Goal: Task Accomplishment & Management: Use online tool/utility

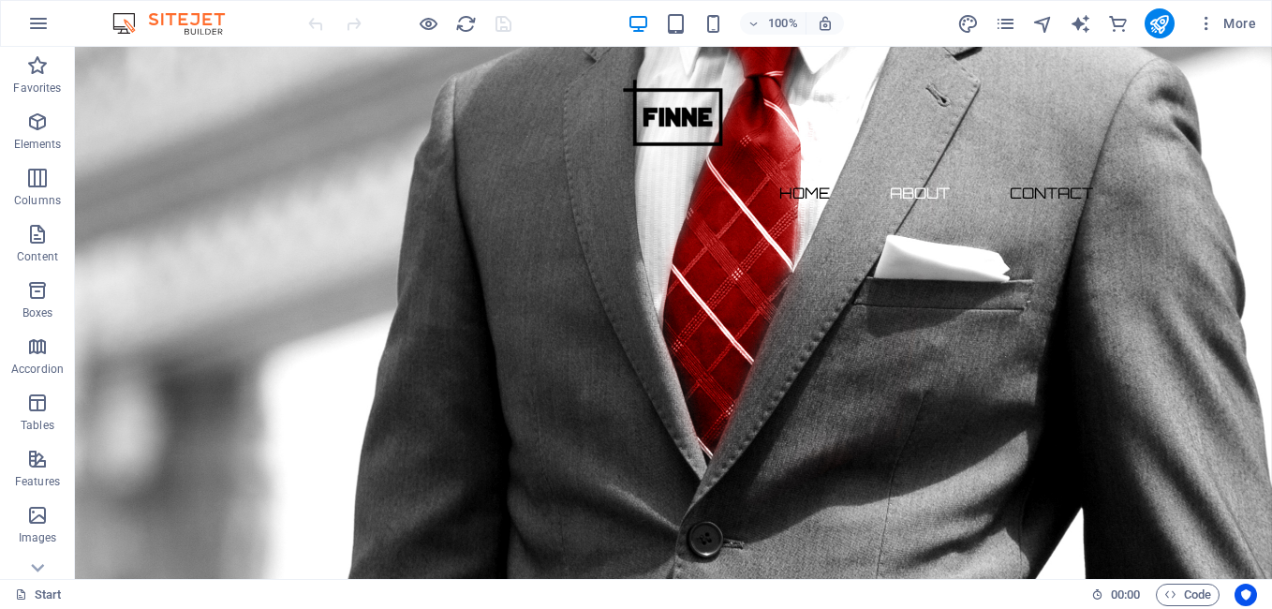
scroll to position [781, 0]
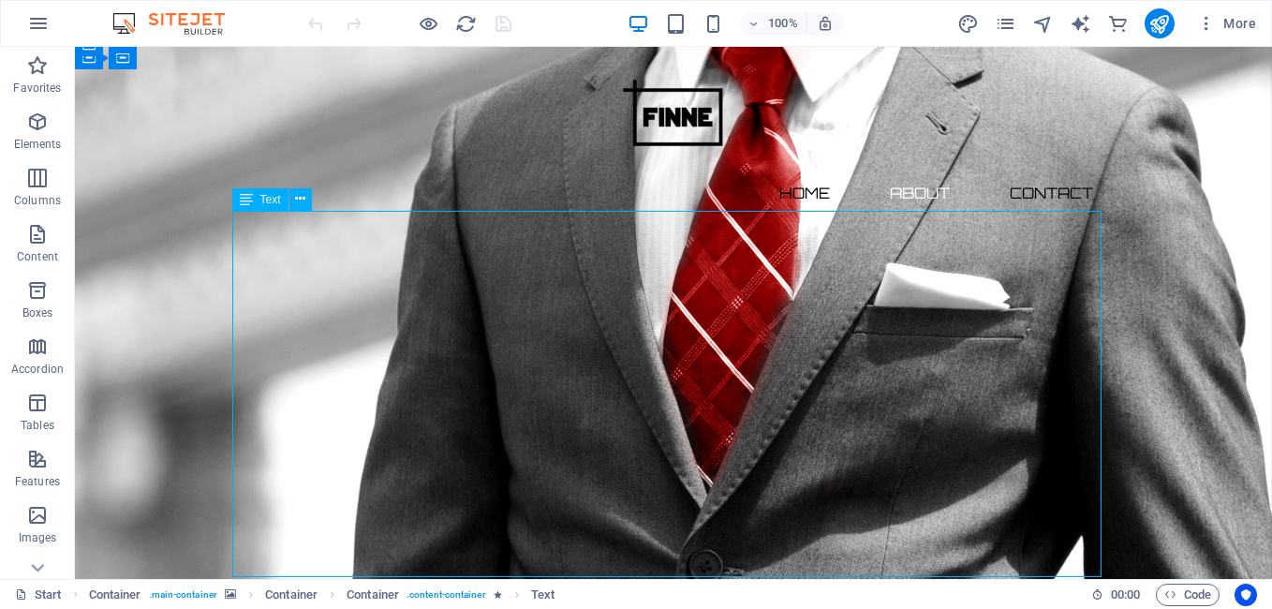
click at [334, 258] on div "Drag here to replace the existing content. Press “Ctrl” if you want to create a…" at bounding box center [673, 313] width 1197 height 532
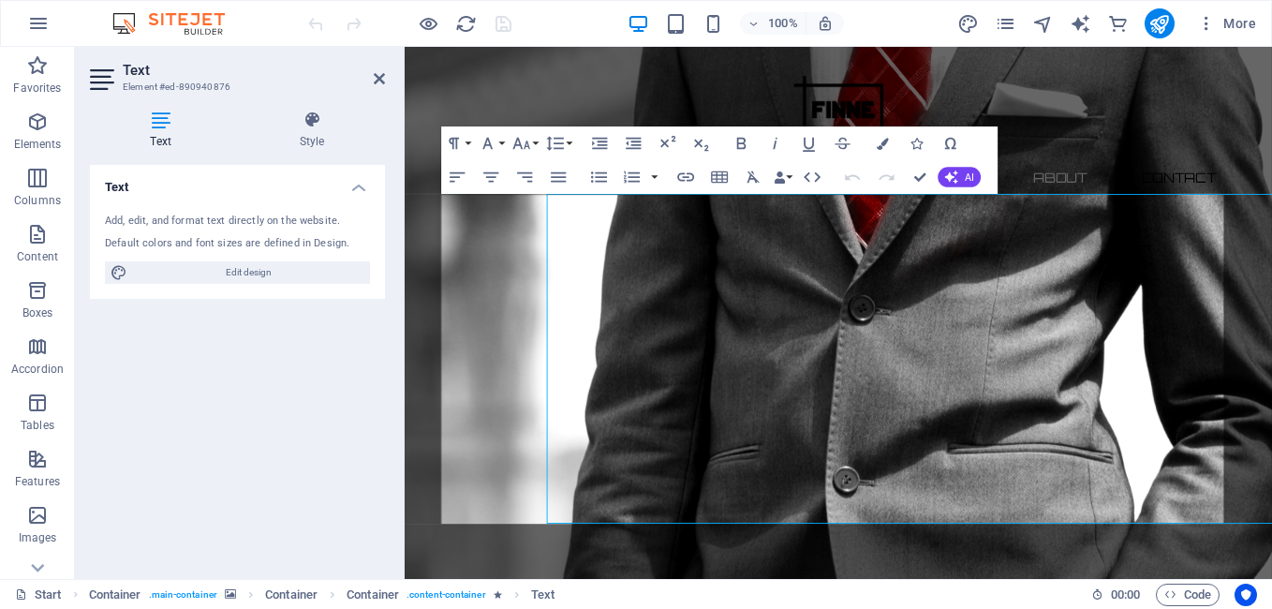
click at [334, 258] on div "Add, edit, and format text directly on the website. Default colors and font siz…" at bounding box center [237, 249] width 295 height 100
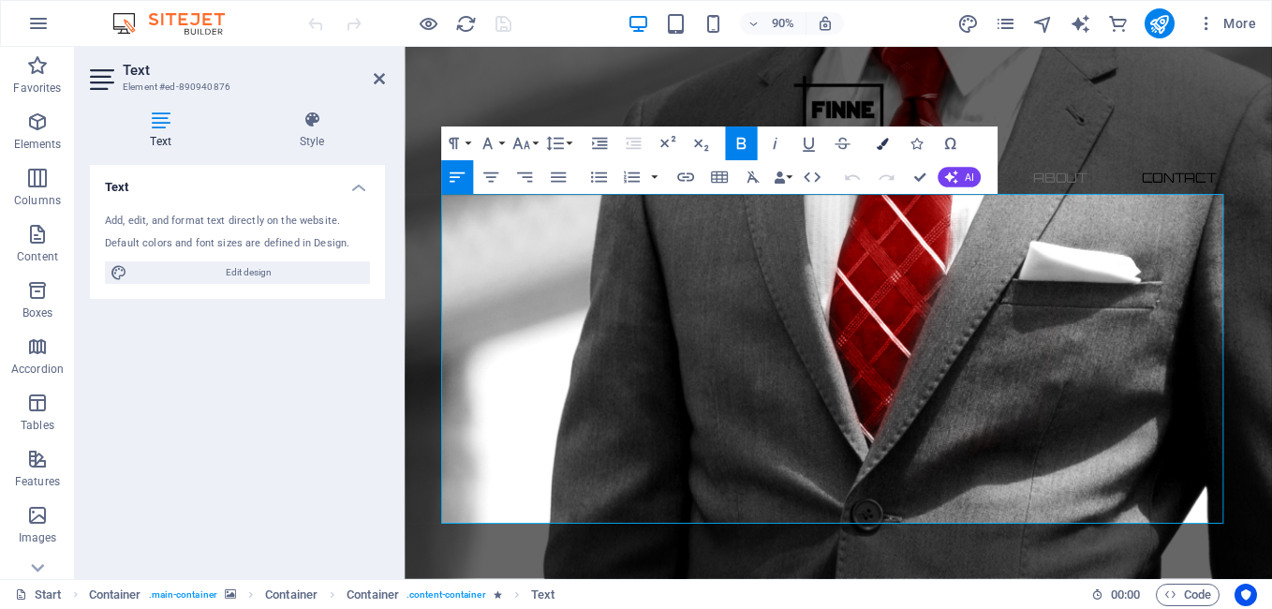
click at [885, 141] on icon "button" at bounding box center [883, 144] width 12 height 12
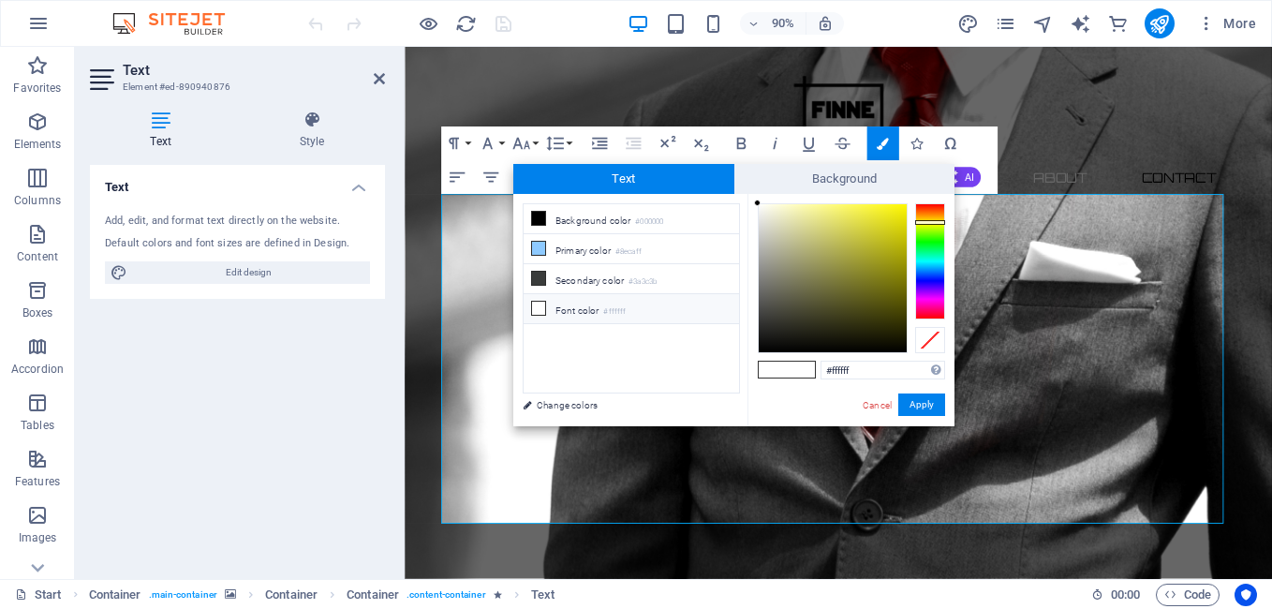
click at [923, 222] on div at bounding box center [930, 261] width 30 height 116
type input "#e1db00"
click at [906, 221] on div at bounding box center [833, 278] width 148 height 148
click at [912, 405] on button "Apply" at bounding box center [921, 404] width 47 height 22
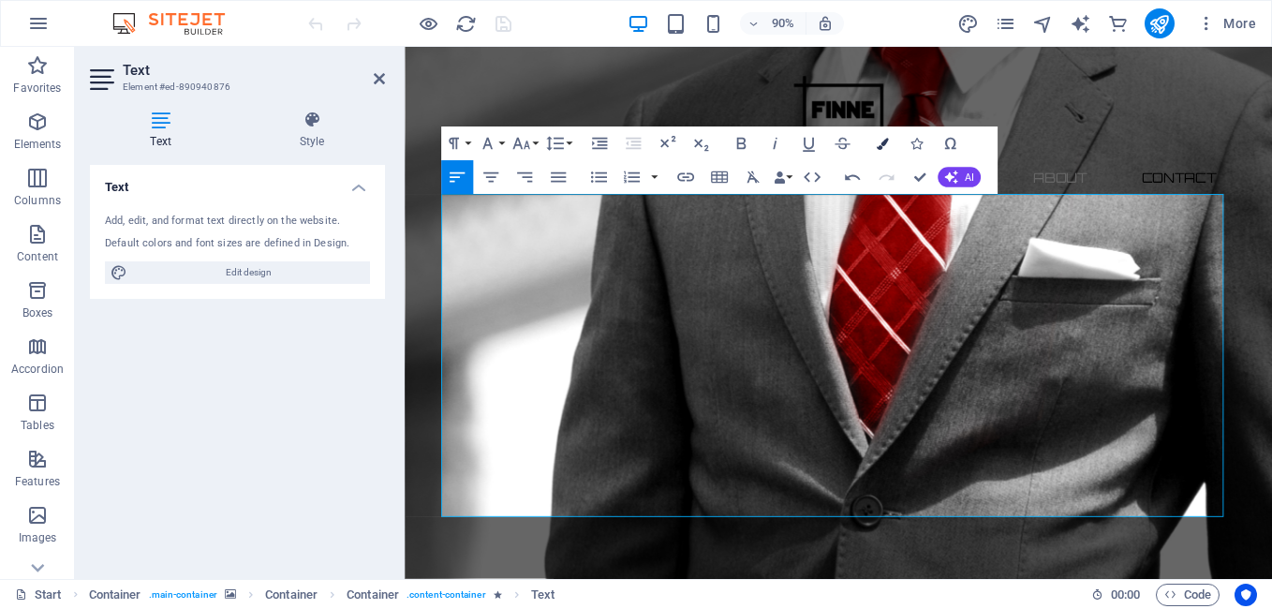
click at [879, 147] on icon "button" at bounding box center [883, 144] width 12 height 12
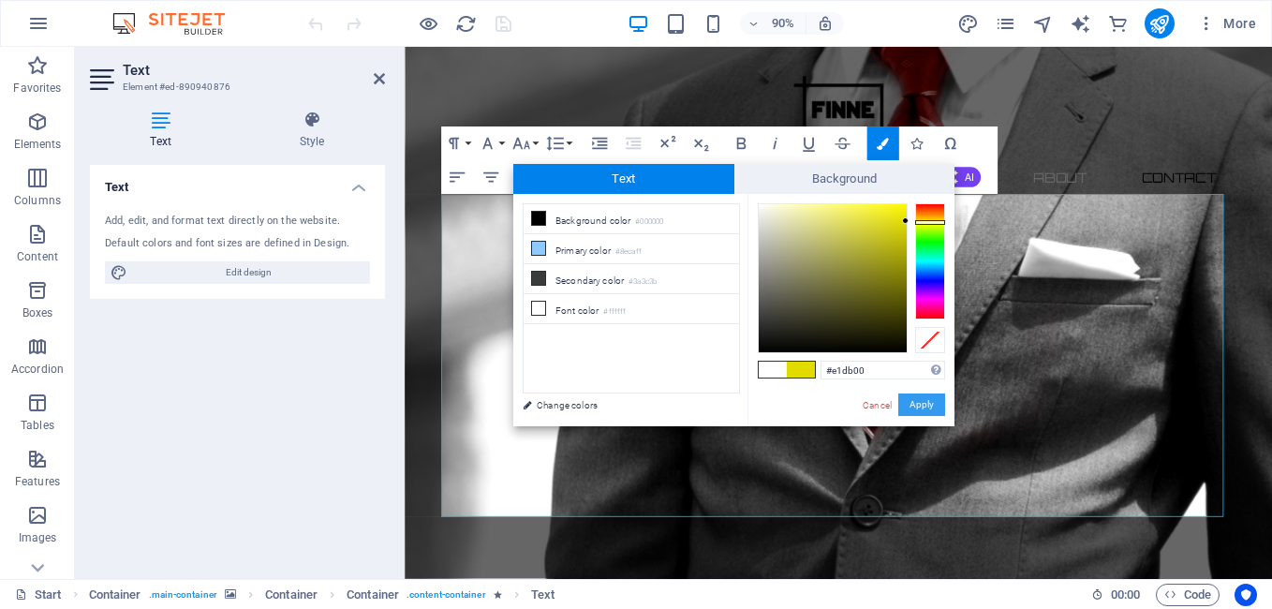
click at [928, 403] on button "Apply" at bounding box center [921, 404] width 47 height 22
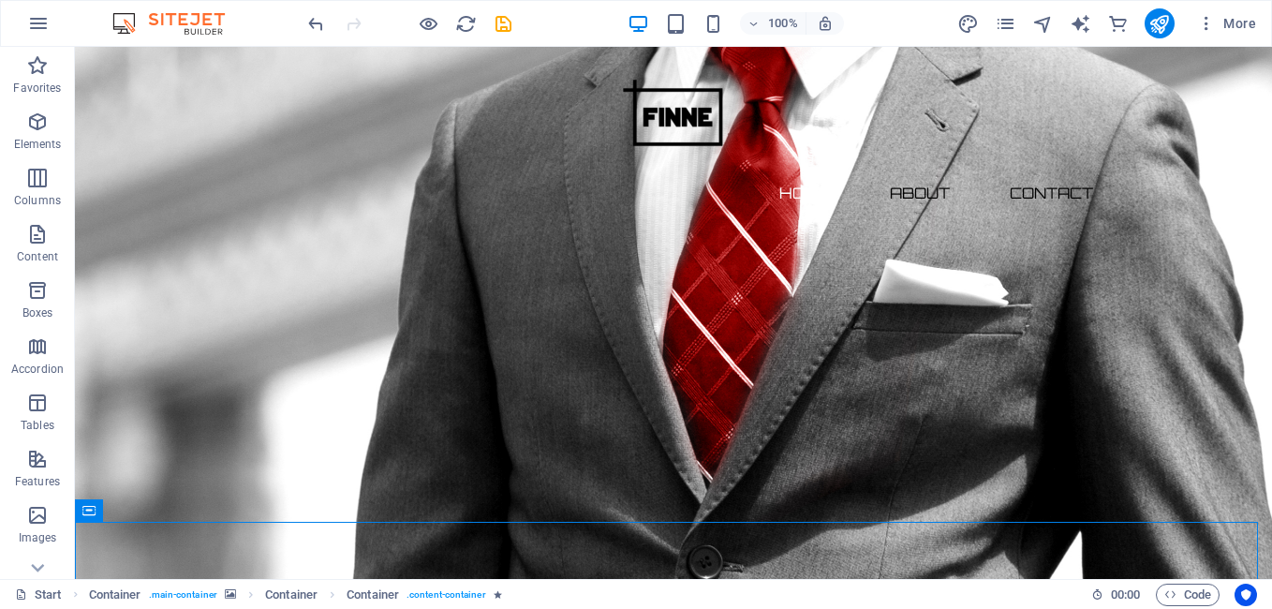
scroll to position [316, 0]
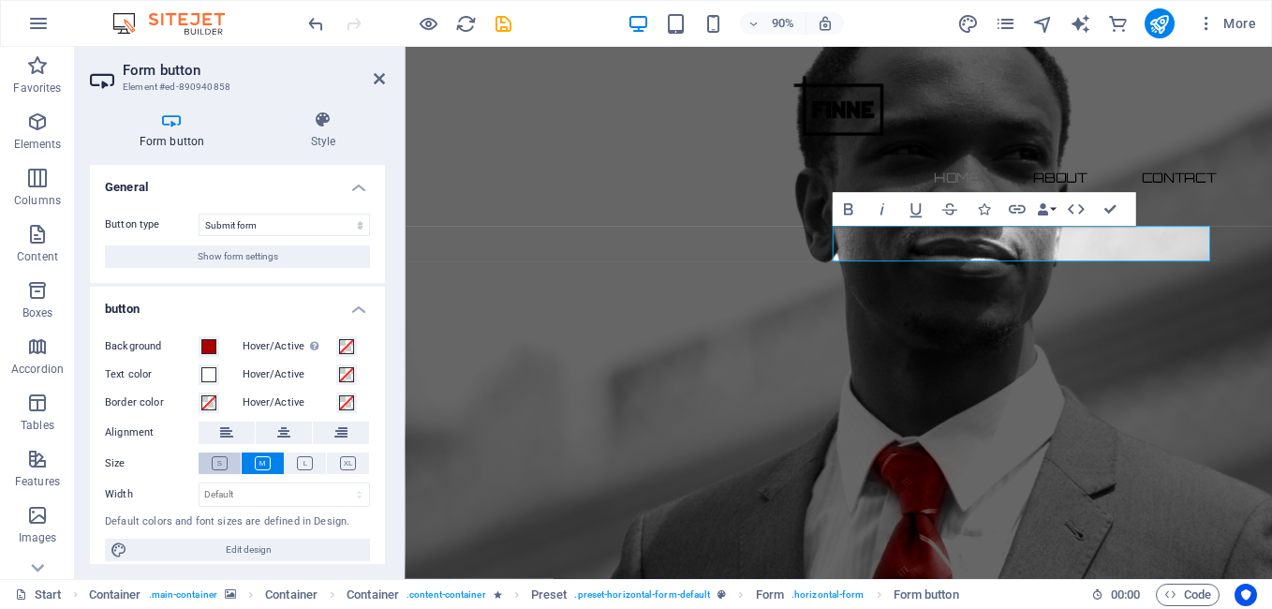
click at [230, 460] on button at bounding box center [220, 464] width 42 height 22
click at [251, 460] on button at bounding box center [263, 464] width 42 height 22
click at [208, 378] on span at bounding box center [208, 374] width 15 height 15
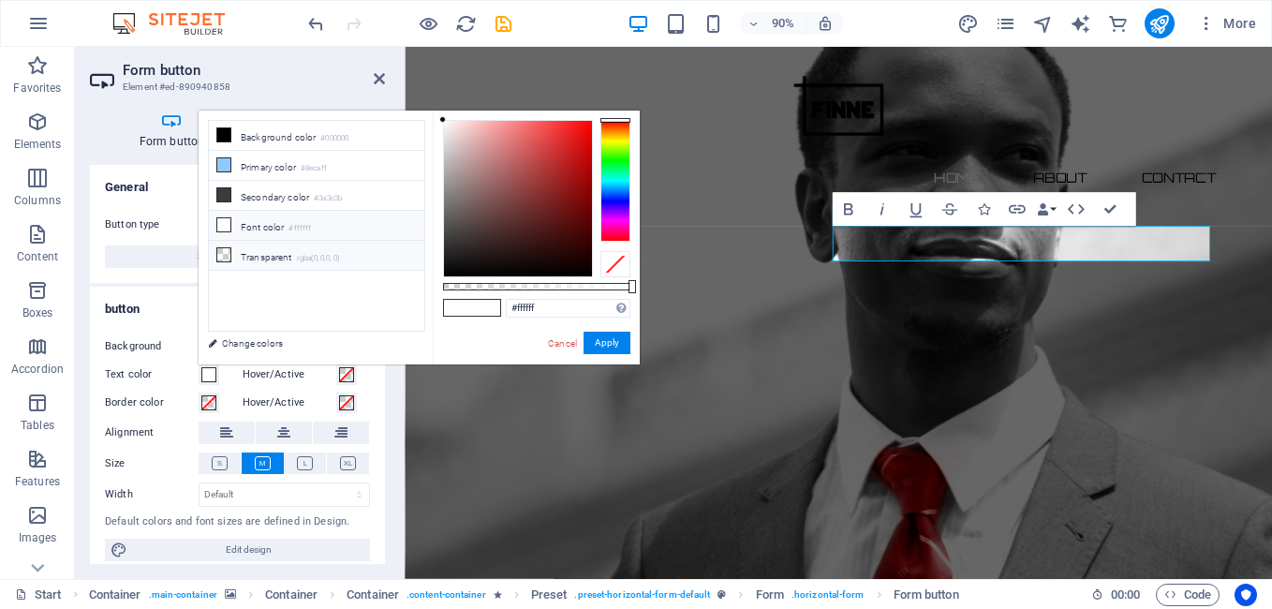
click at [233, 250] on li "Transparent rgba(0,0,0,.0)" at bounding box center [316, 256] width 215 height 30
type input "rgba(0, 0, 0, 0)"
click at [589, 352] on button "Apply" at bounding box center [607, 343] width 47 height 22
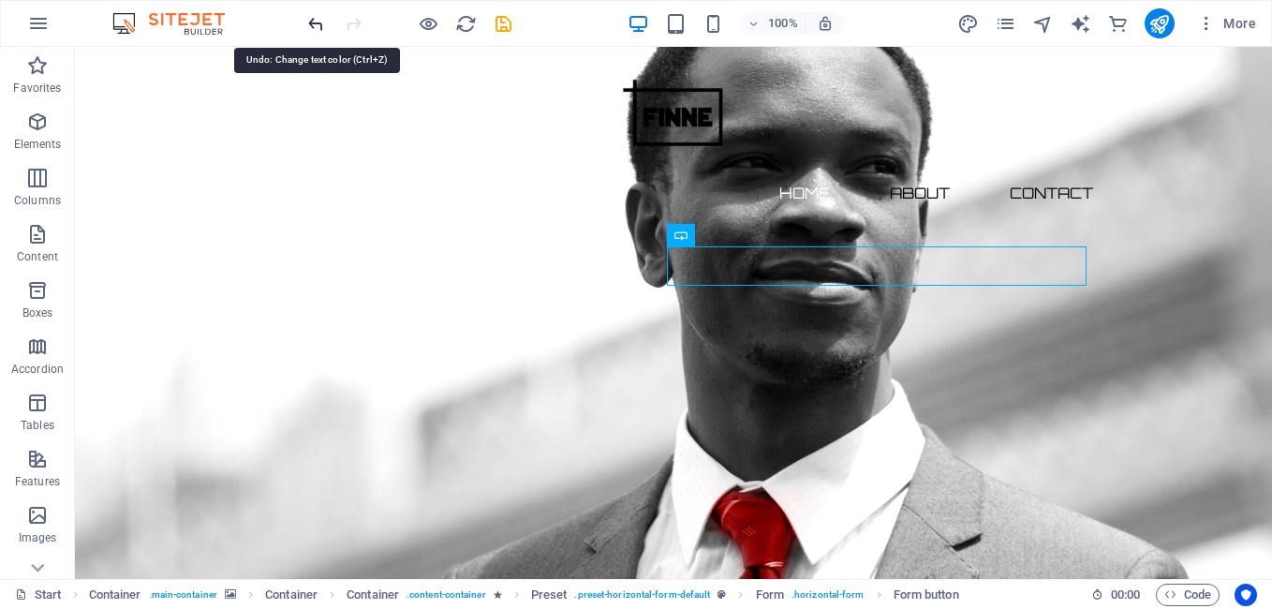
click at [320, 24] on icon "undo" at bounding box center [316, 24] width 22 height 22
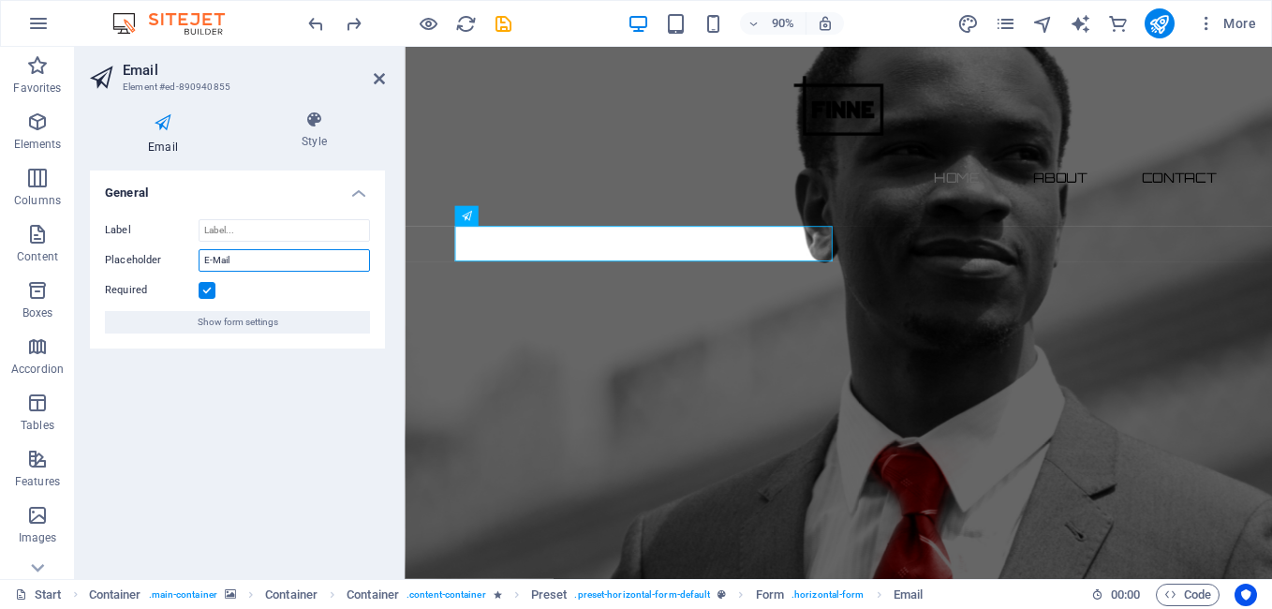
click at [274, 262] on input "E-Mail" at bounding box center [284, 260] width 171 height 22
type input "E-Mail"
click at [316, 124] on icon at bounding box center [314, 120] width 141 height 19
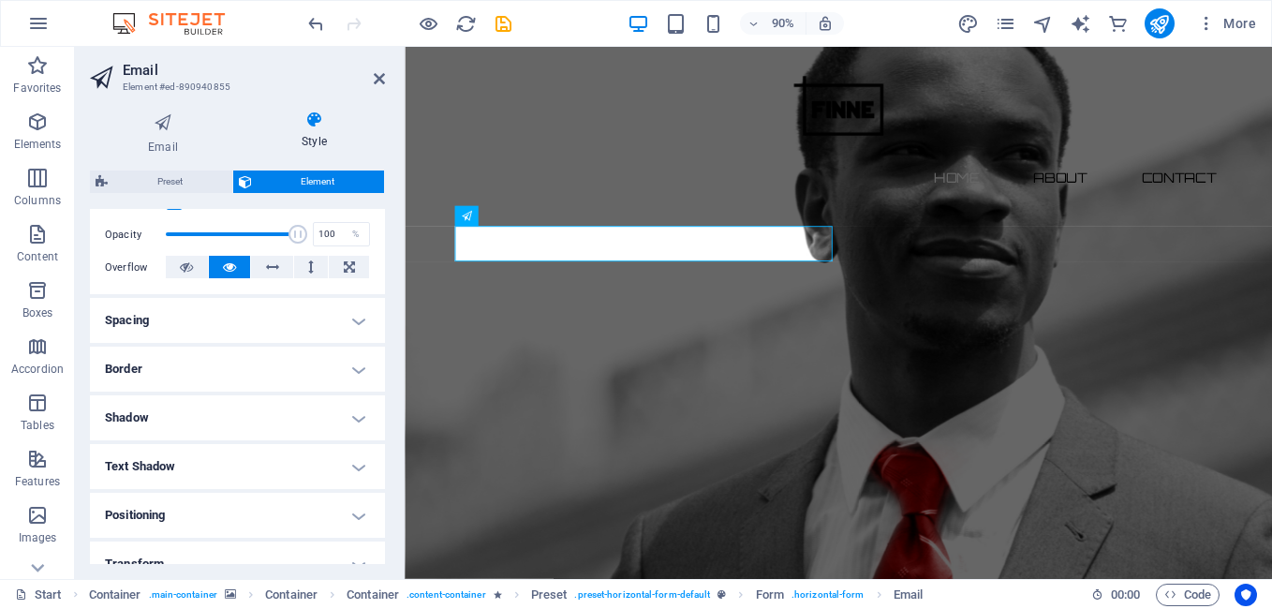
scroll to position [311, 0]
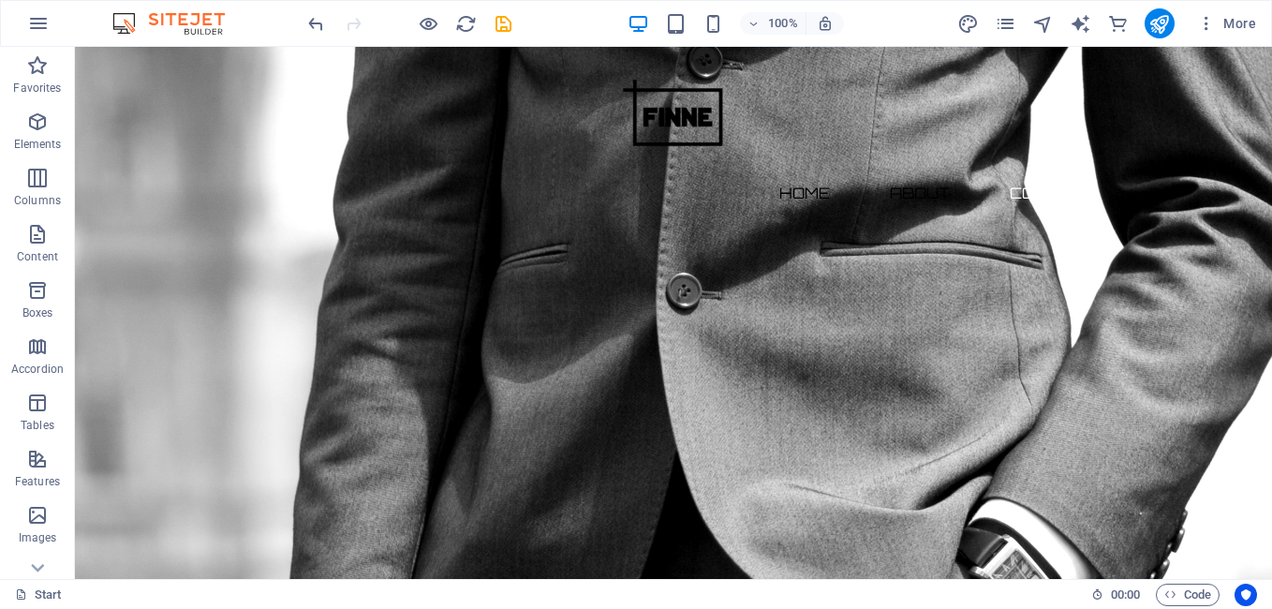
scroll to position [1302, 0]
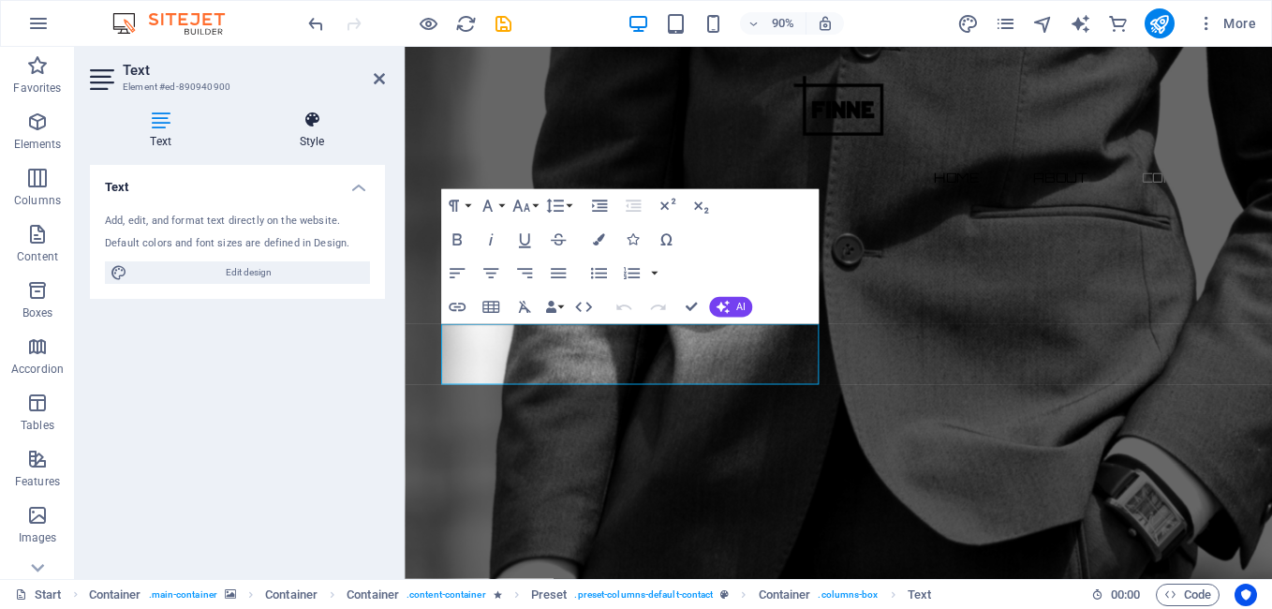
click at [312, 138] on h4 "Style" at bounding box center [312, 130] width 146 height 39
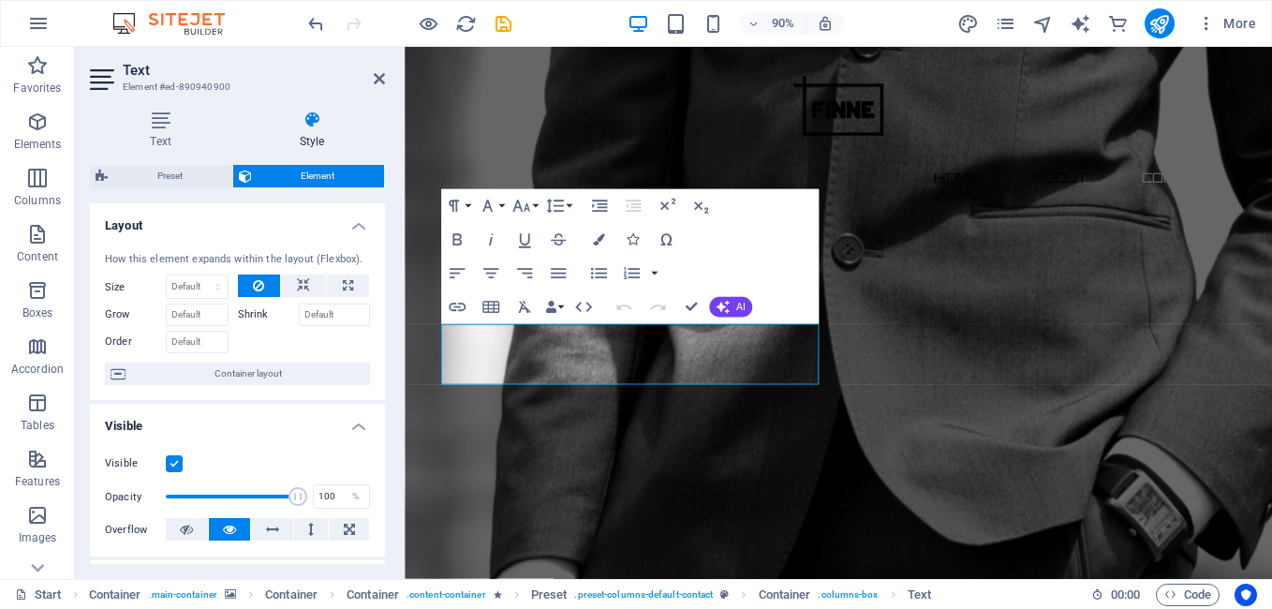
click at [179, 467] on label at bounding box center [174, 463] width 17 height 17
click at [0, 0] on input "Visible" at bounding box center [0, 0] width 0 height 0
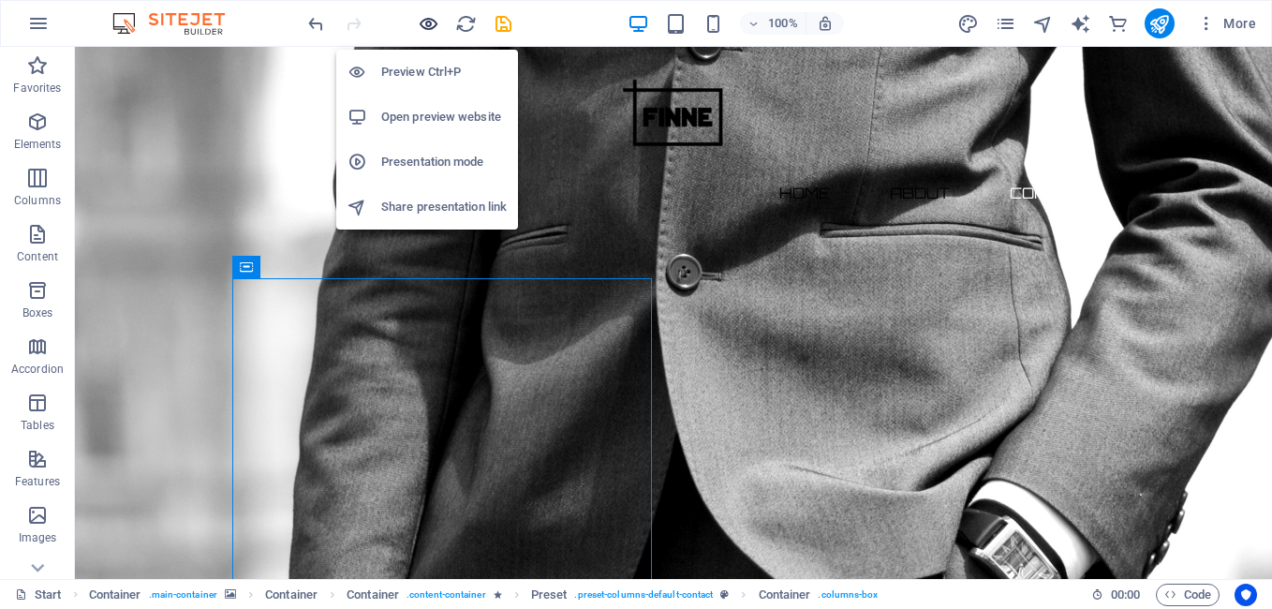
click at [429, 16] on icon "button" at bounding box center [429, 24] width 22 height 22
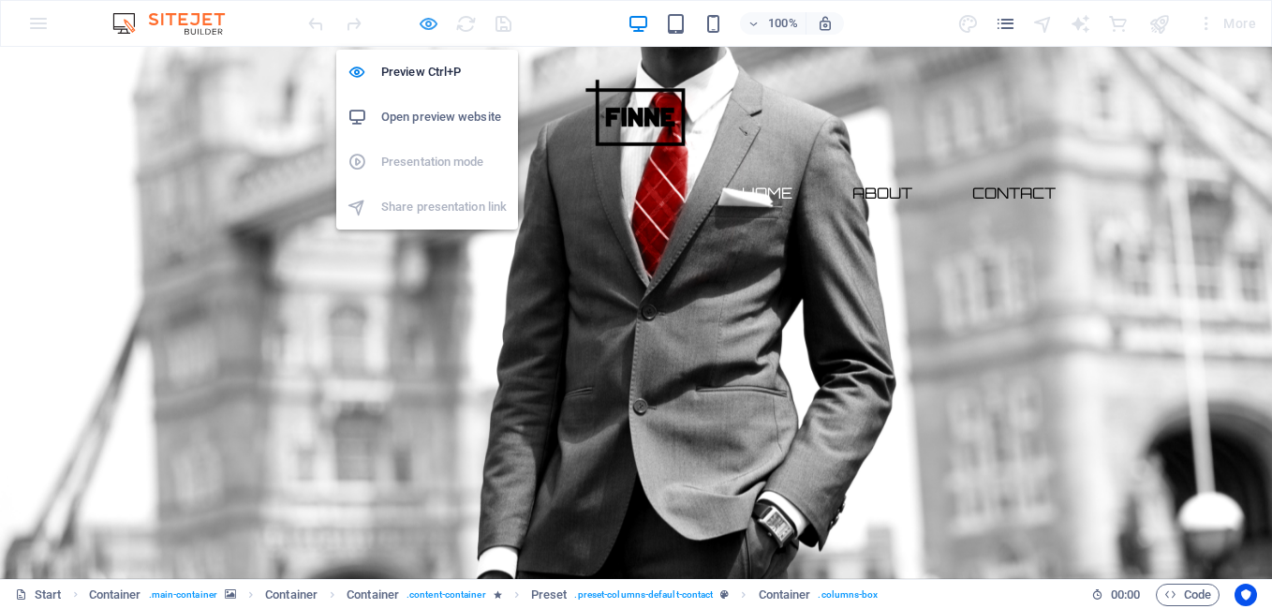
scroll to position [196, 0]
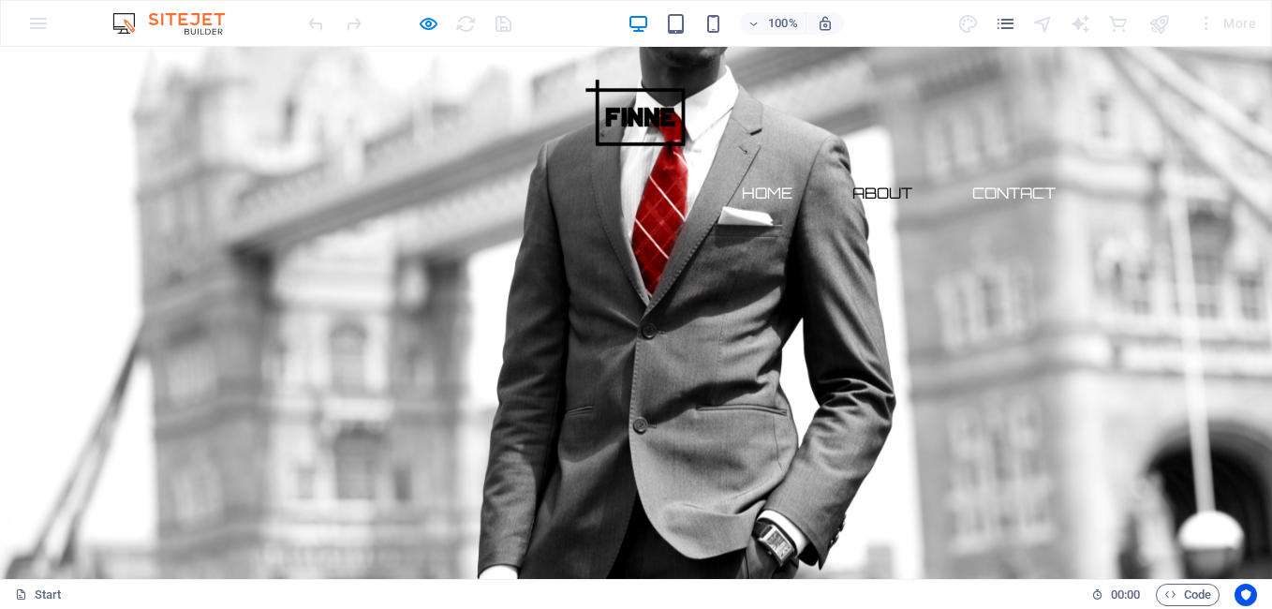
click at [1005, 171] on link "Contact" at bounding box center [1013, 193] width 113 height 45
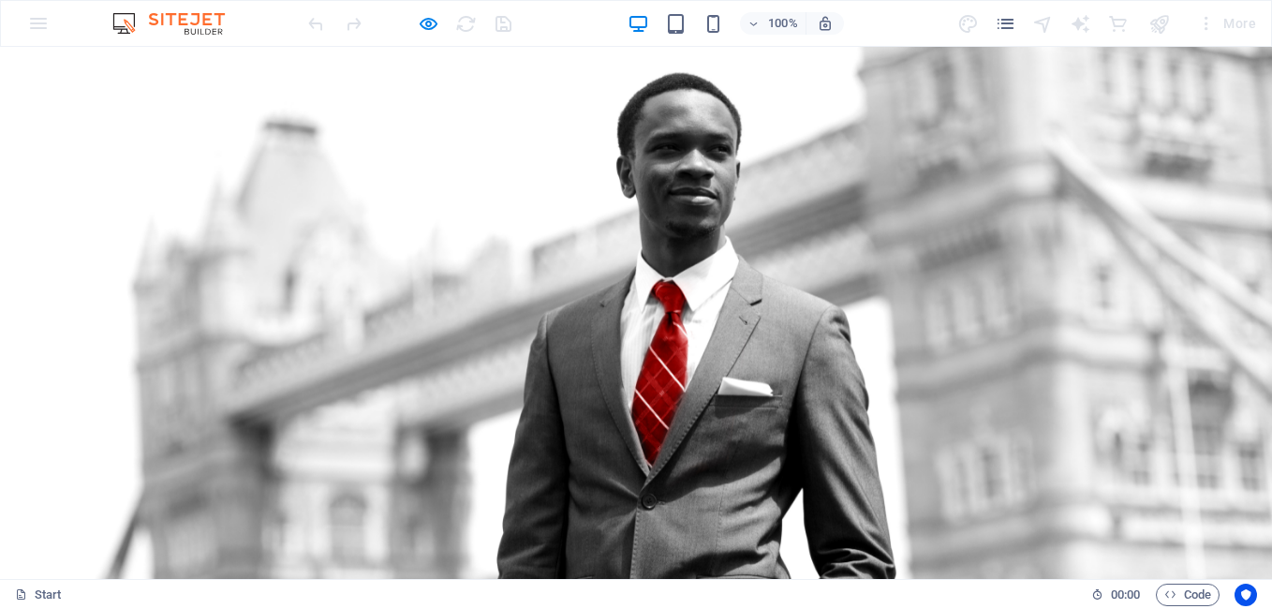
scroll to position [45, 0]
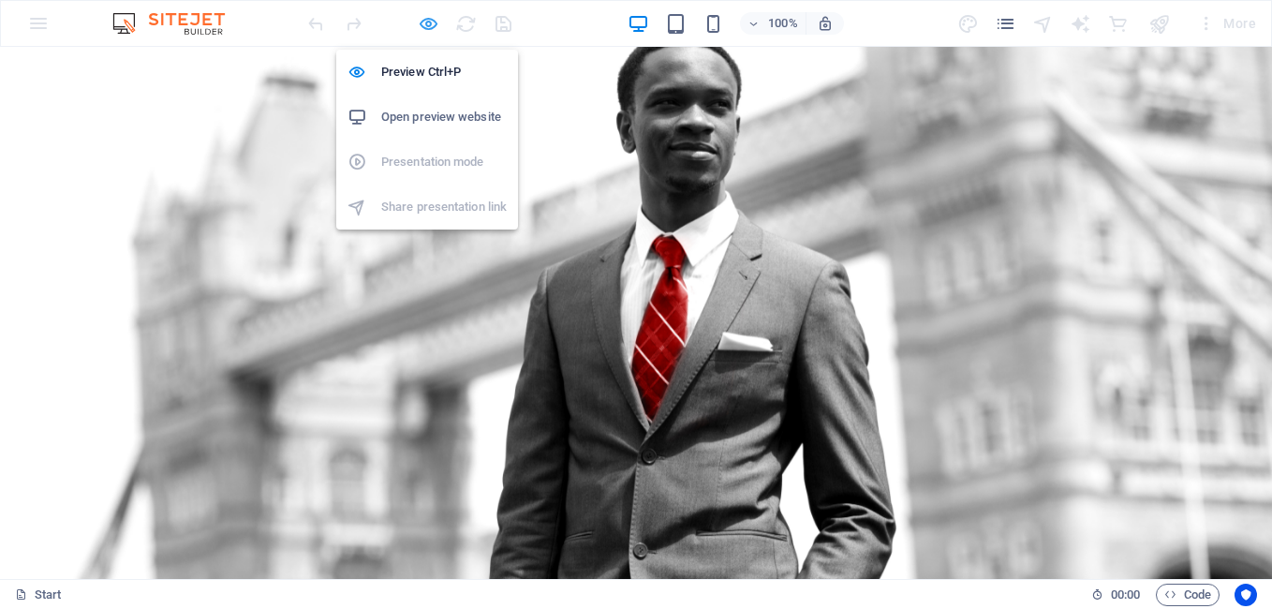
click at [431, 18] on icon "button" at bounding box center [429, 24] width 22 height 22
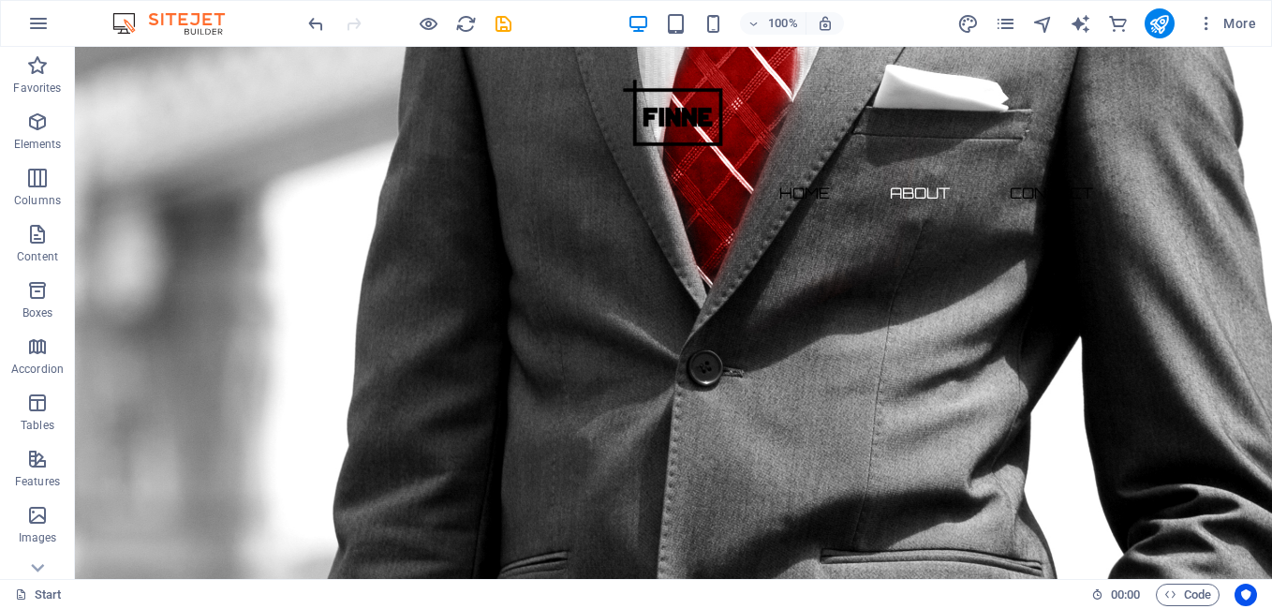
scroll to position [1442, 0]
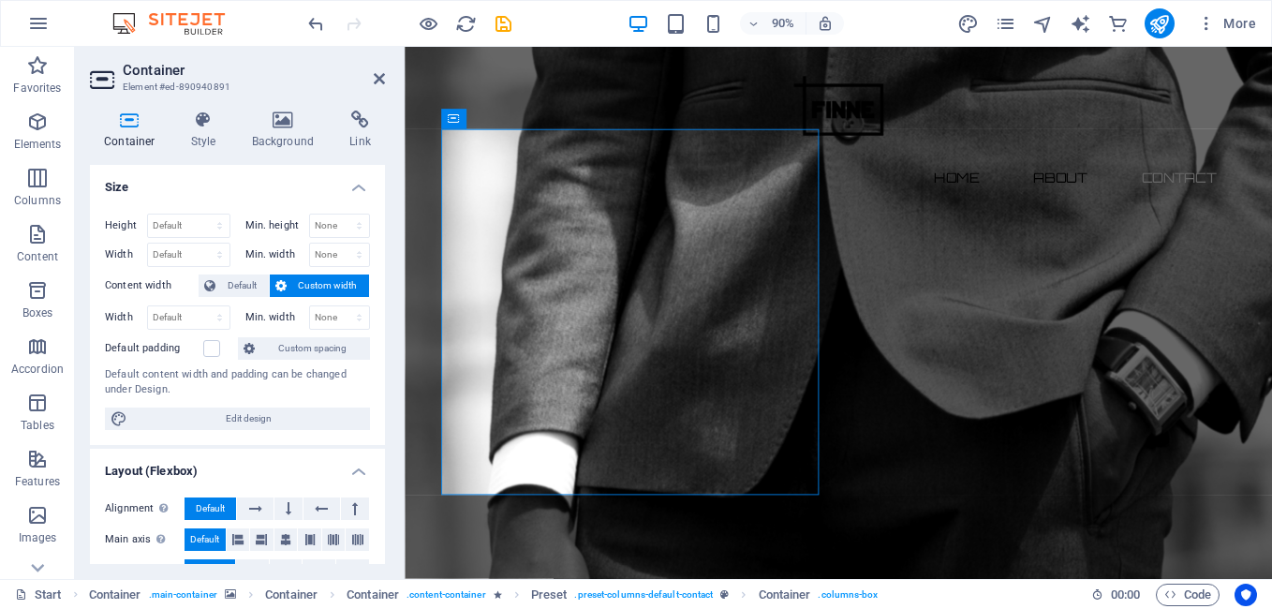
scroll to position [349, 0]
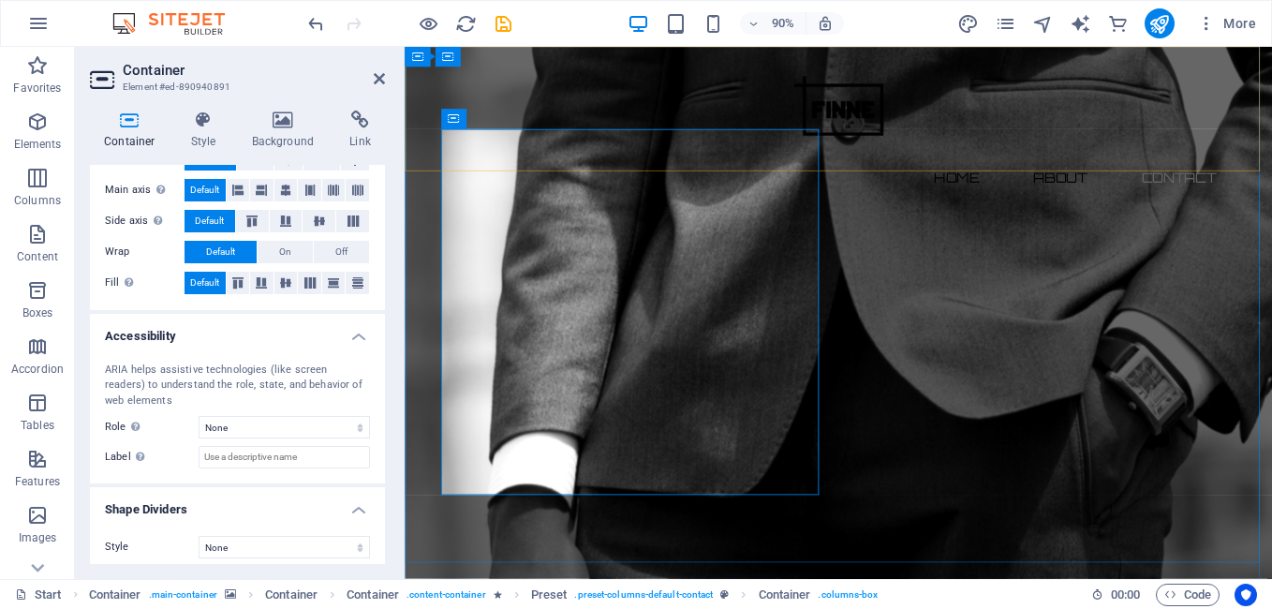
click at [526, 173] on div "Home About Contact" at bounding box center [887, 139] width 964 height 184
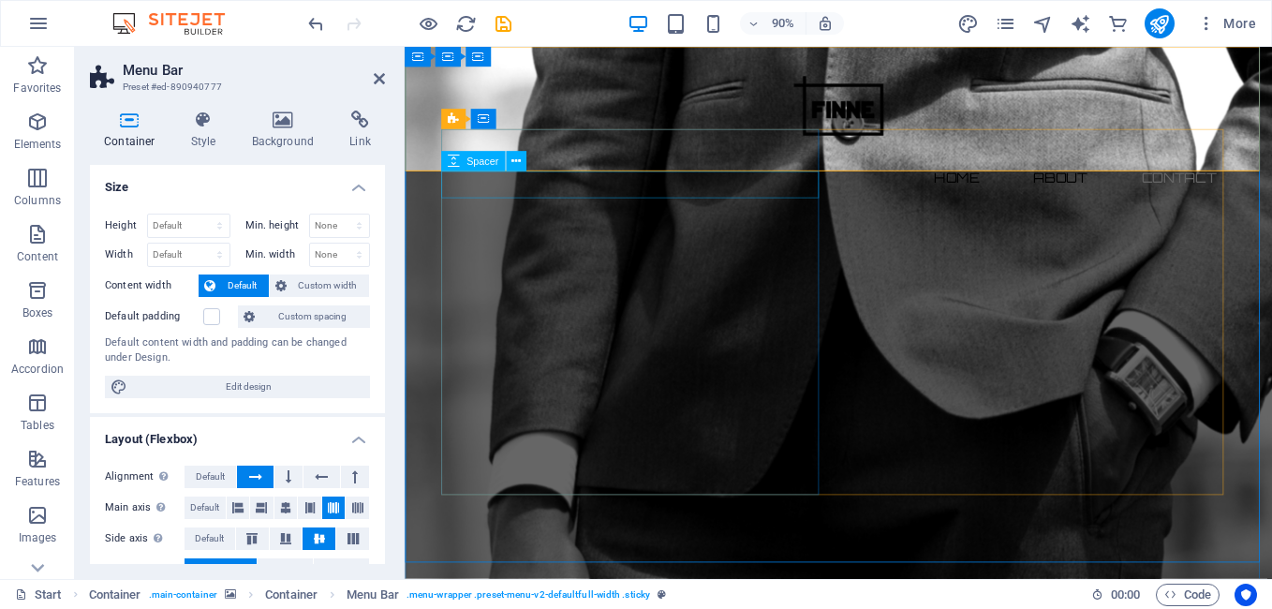
select select "px"
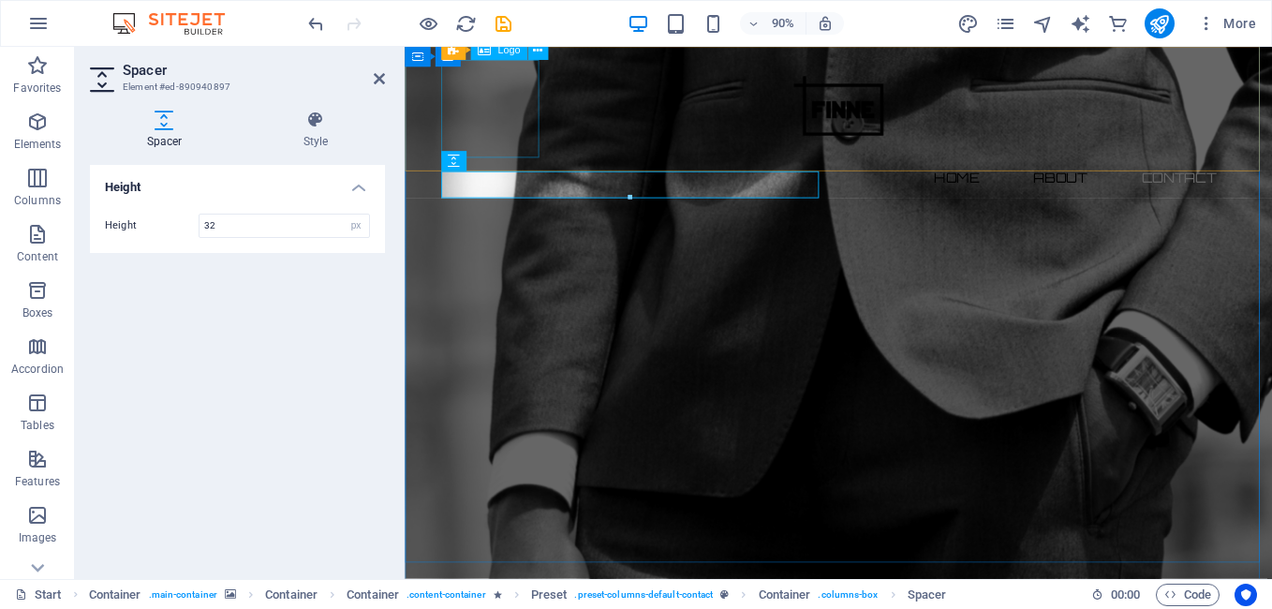
click at [553, 170] on div at bounding box center [887, 116] width 869 height 109
select select "px"
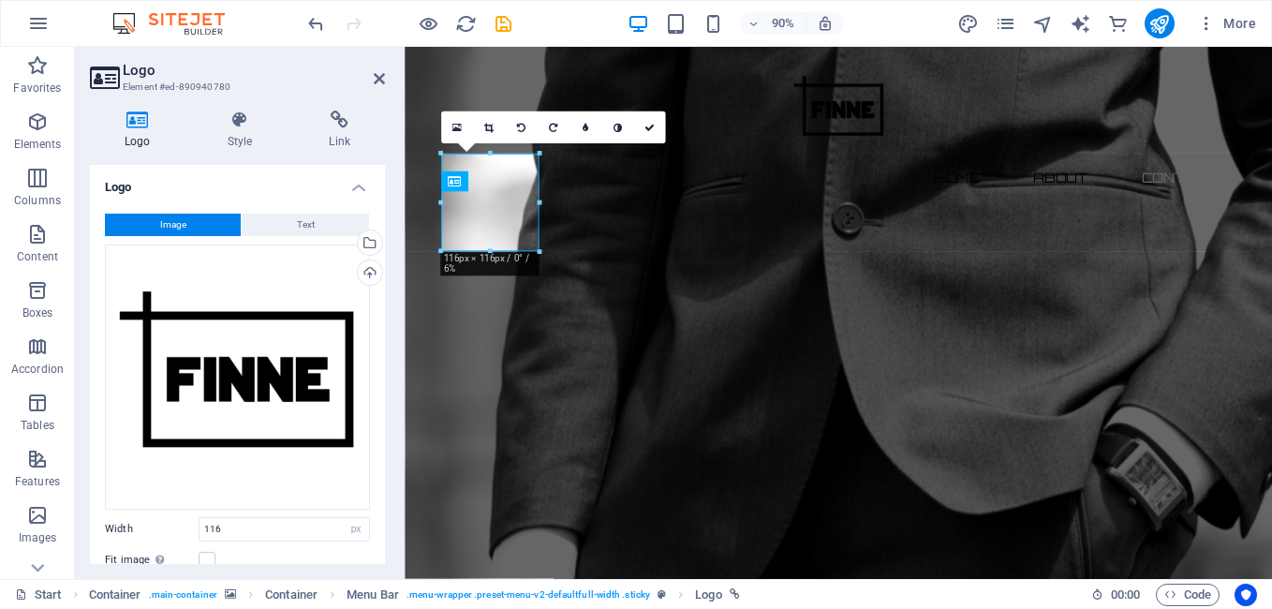
scroll to position [1334, 0]
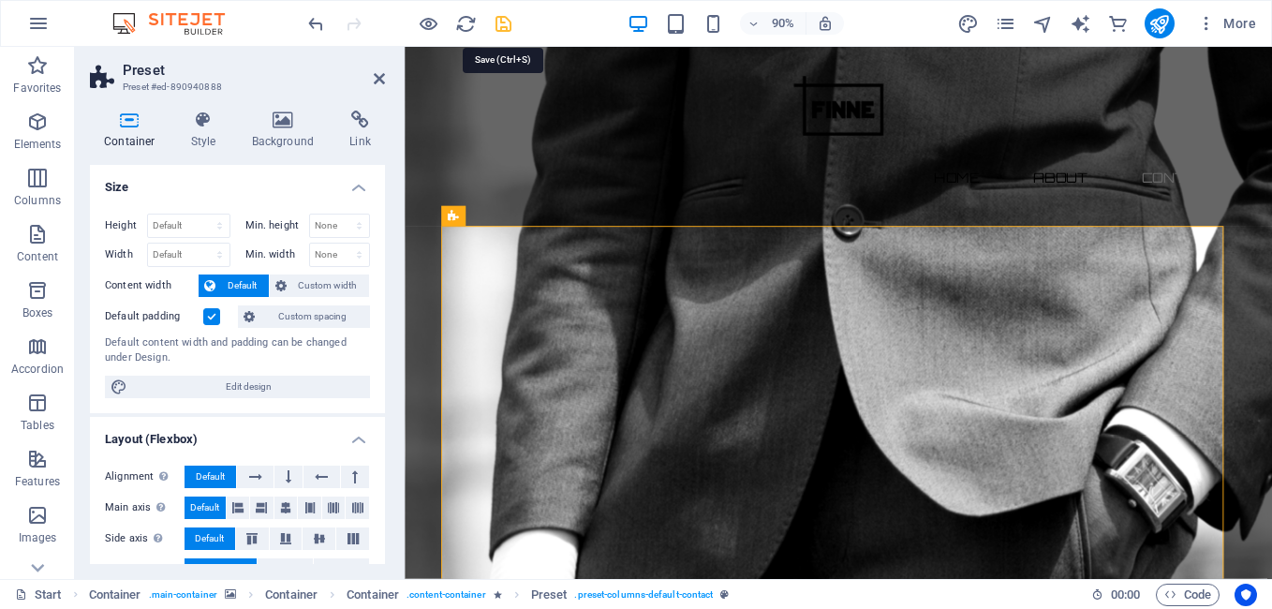
click at [501, 27] on icon "save" at bounding box center [504, 24] width 22 height 22
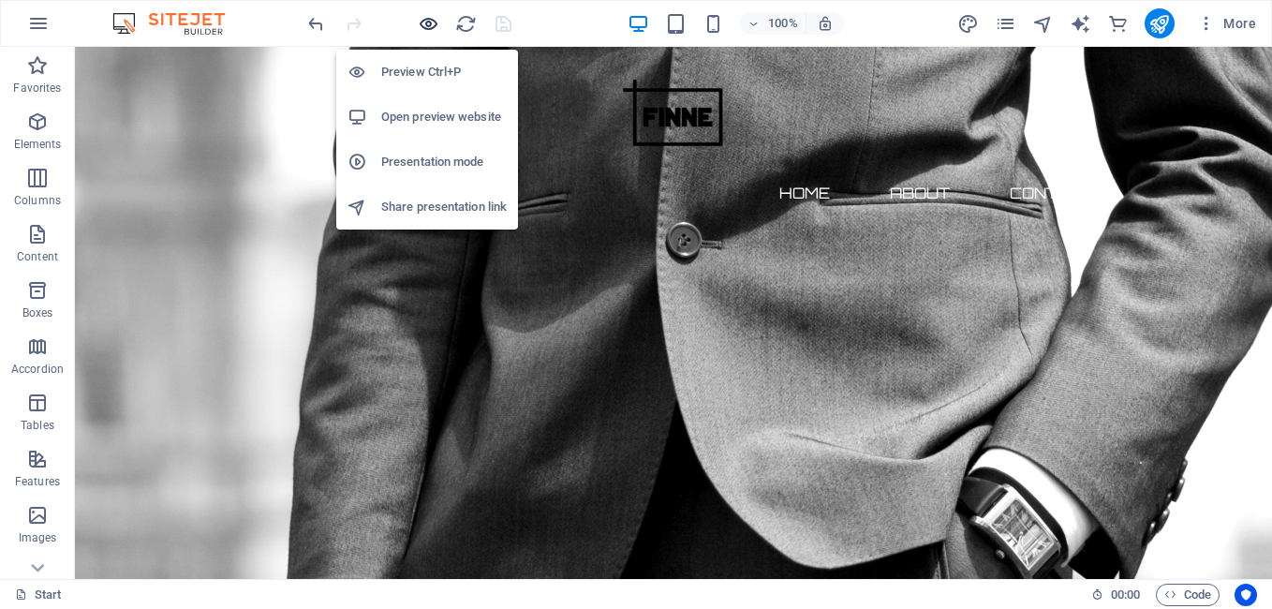
click at [430, 22] on icon "button" at bounding box center [429, 24] width 22 height 22
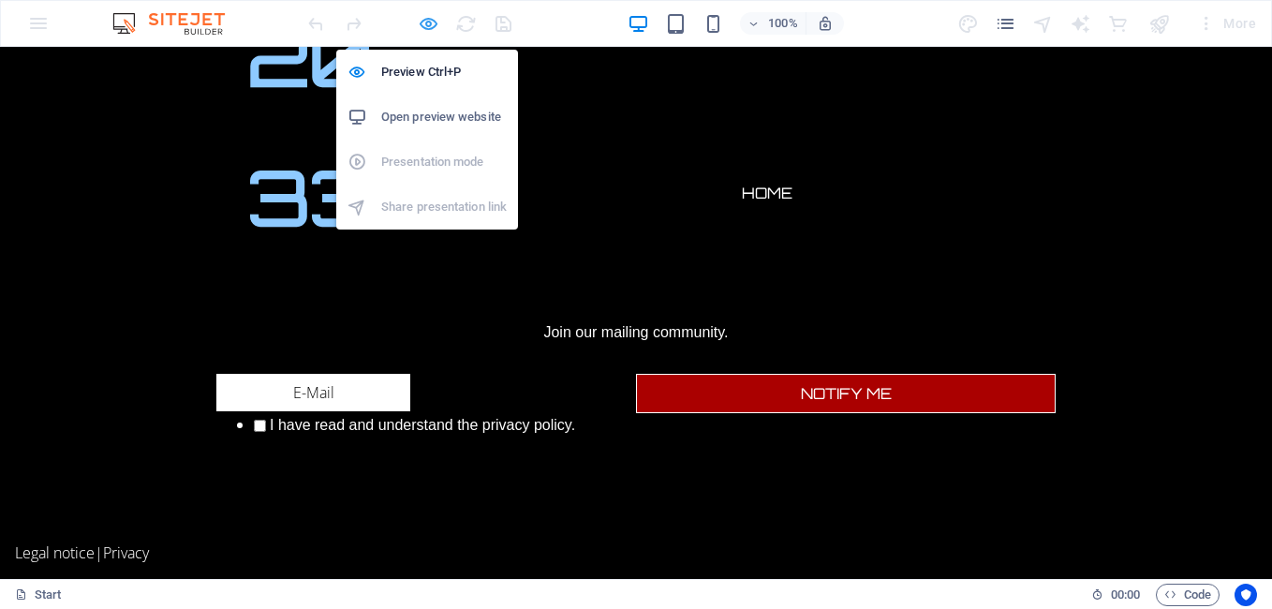
scroll to position [196, 0]
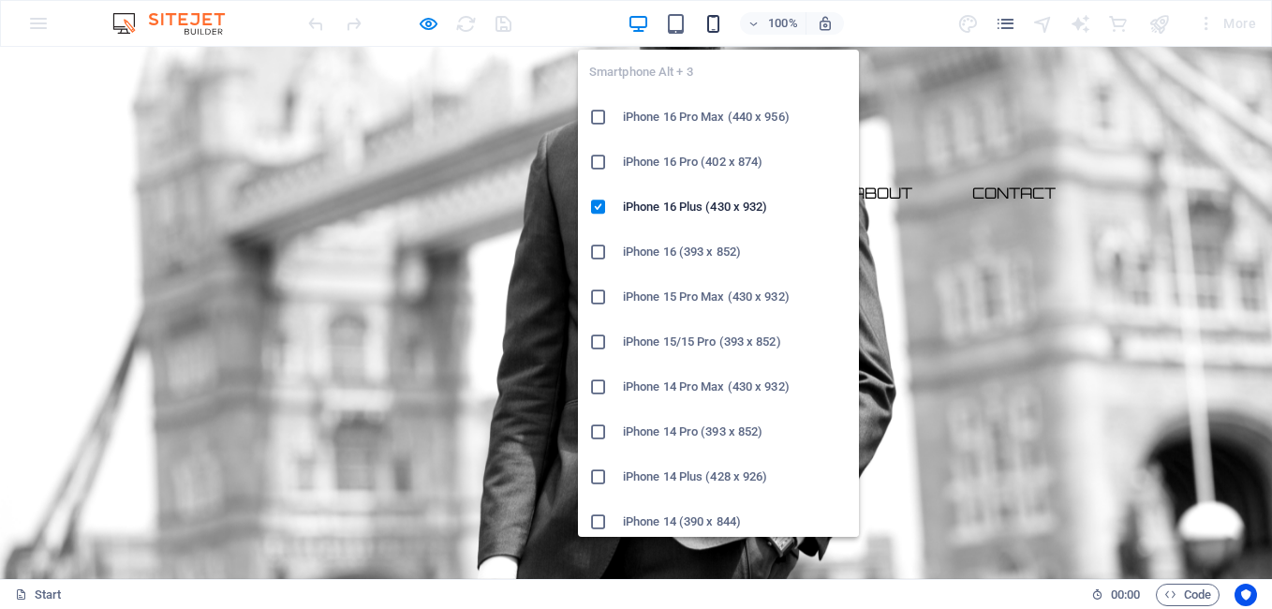
click at [710, 18] on icon "button" at bounding box center [714, 24] width 22 height 22
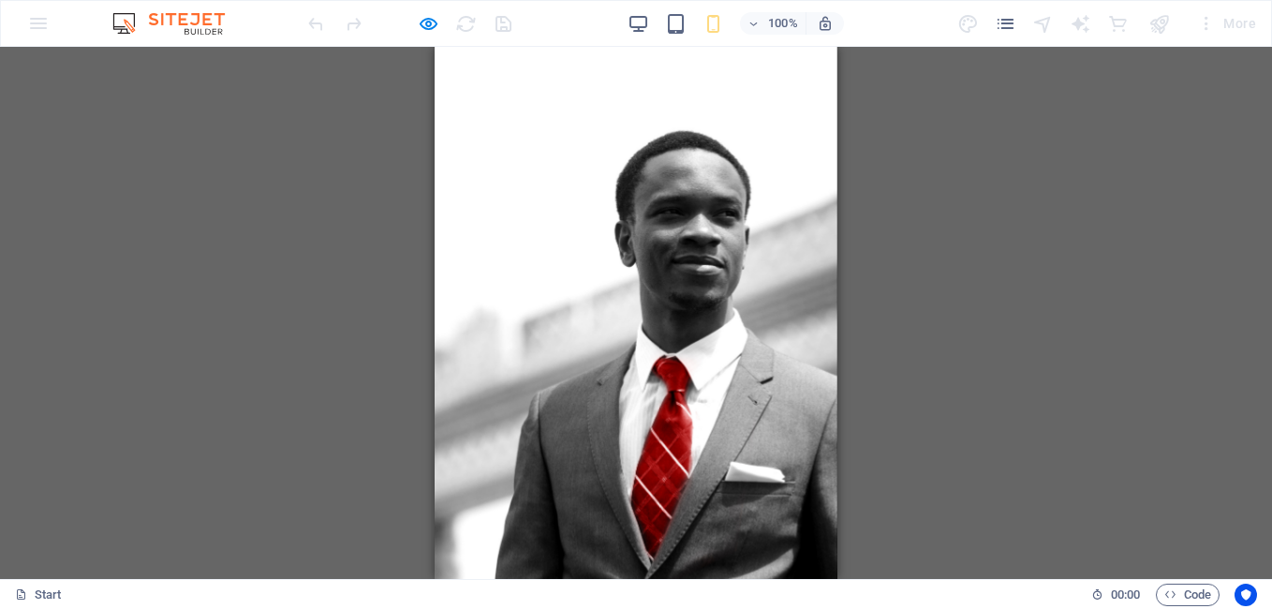
scroll to position [0, 0]
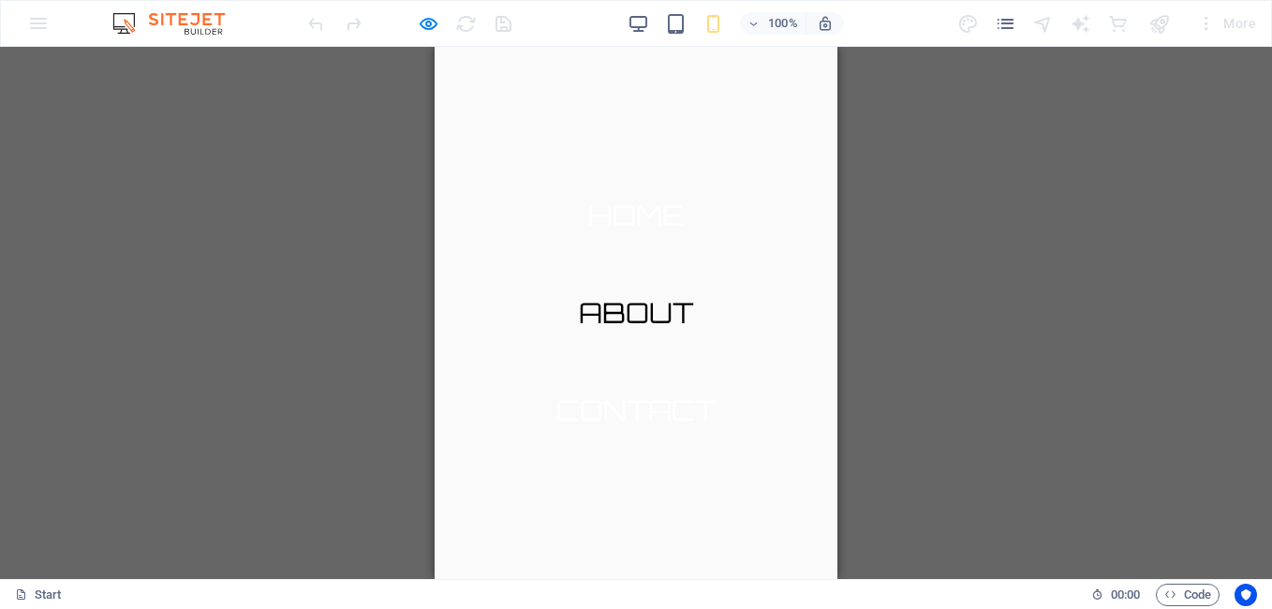
click at [663, 408] on link "Contact" at bounding box center [637, 410] width 190 height 58
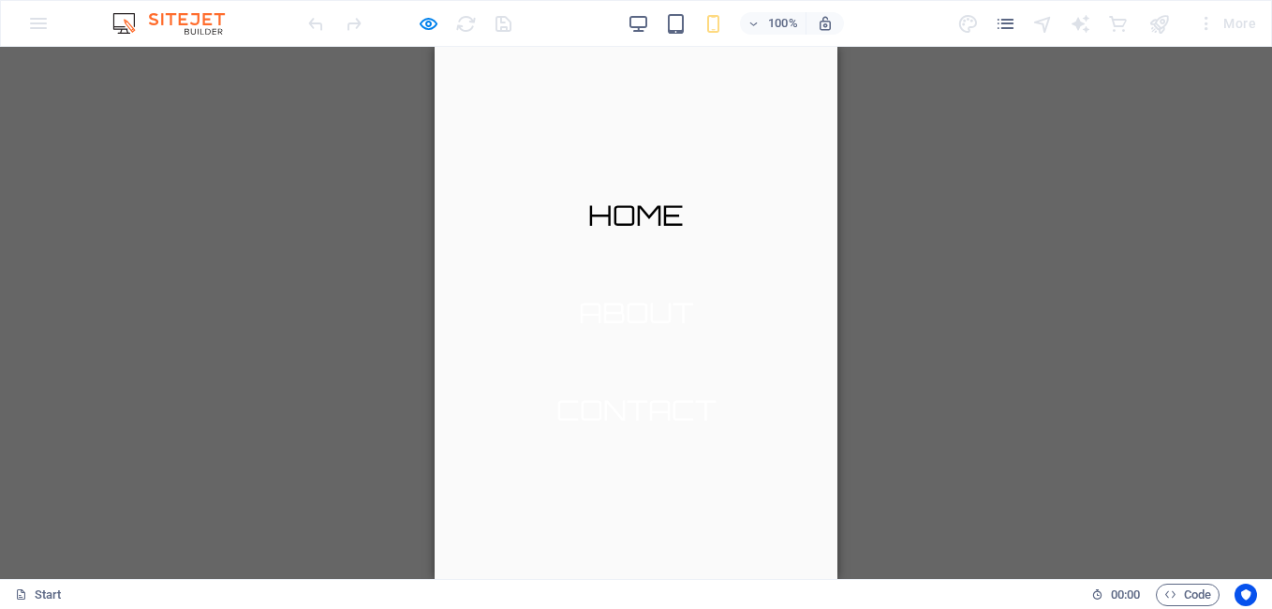
click at [675, 312] on link "About" at bounding box center [636, 313] width 145 height 58
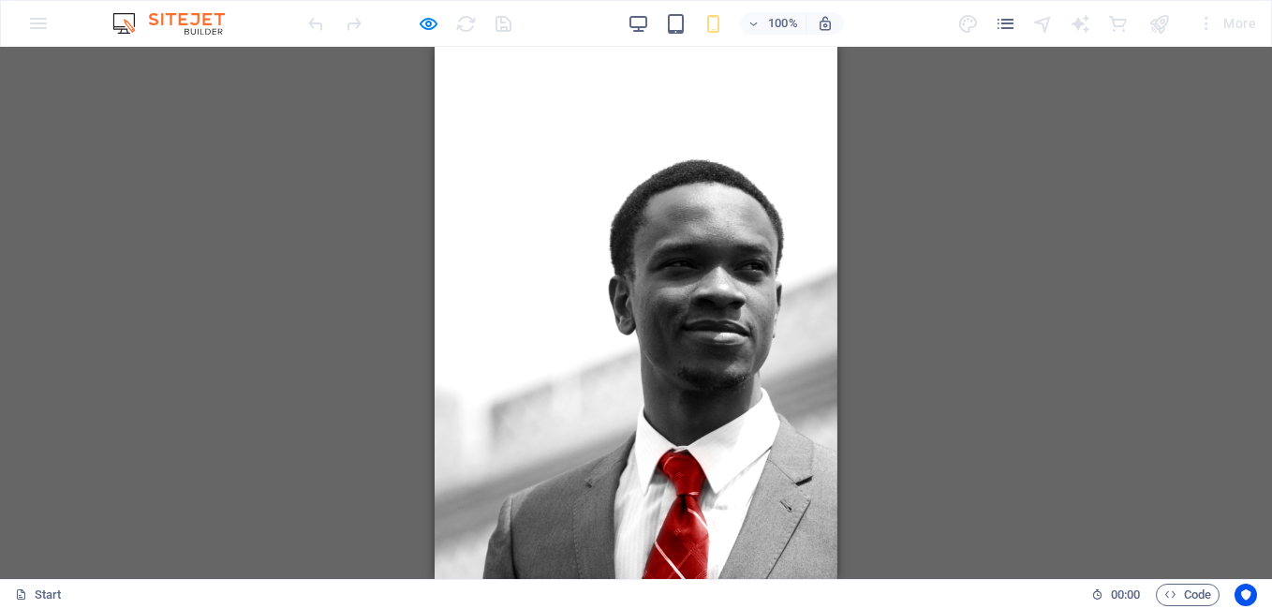
scroll to position [13, 0]
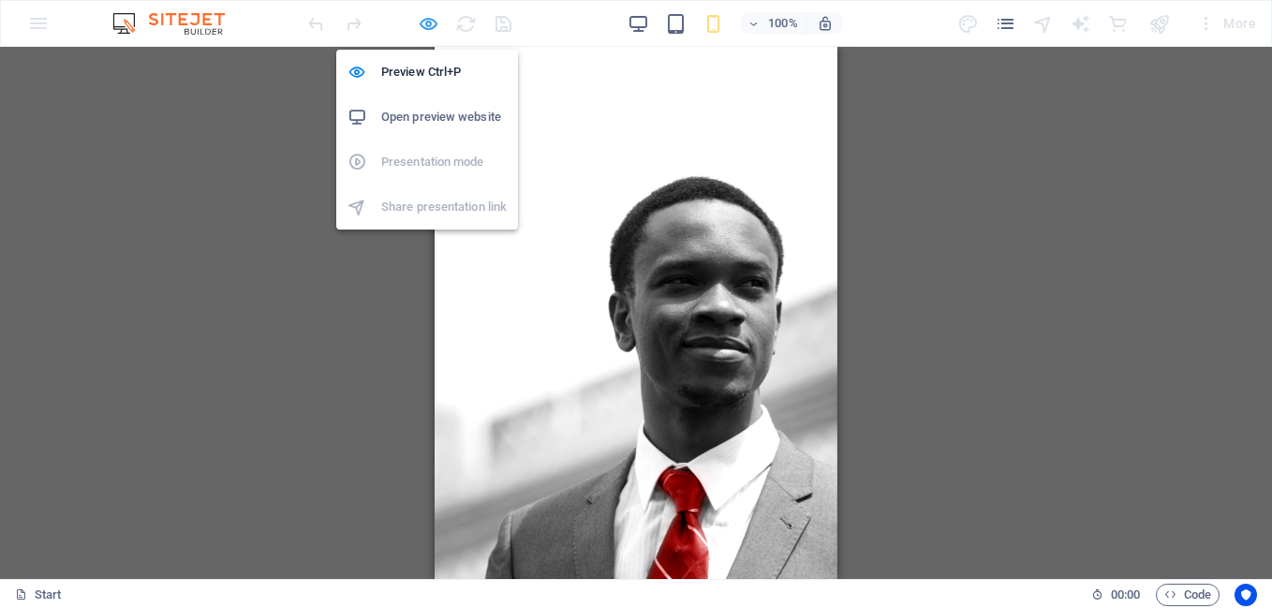
click at [430, 22] on icon "button" at bounding box center [429, 24] width 22 height 22
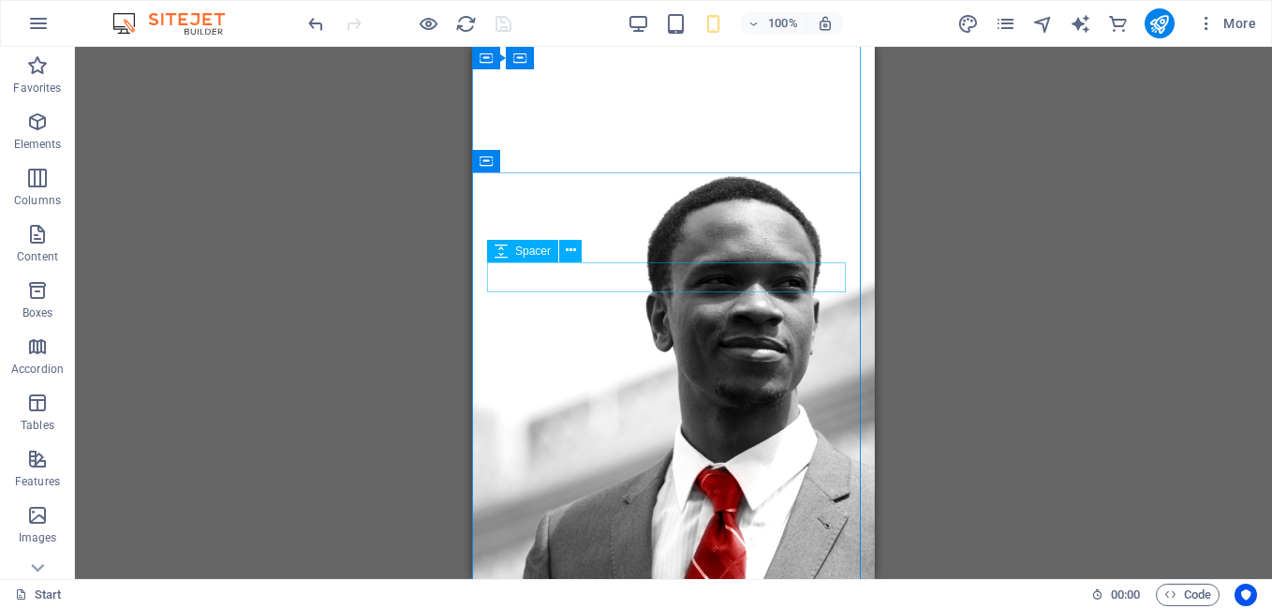
click at [591, 240] on div "Spacer" at bounding box center [540, 251] width 107 height 23
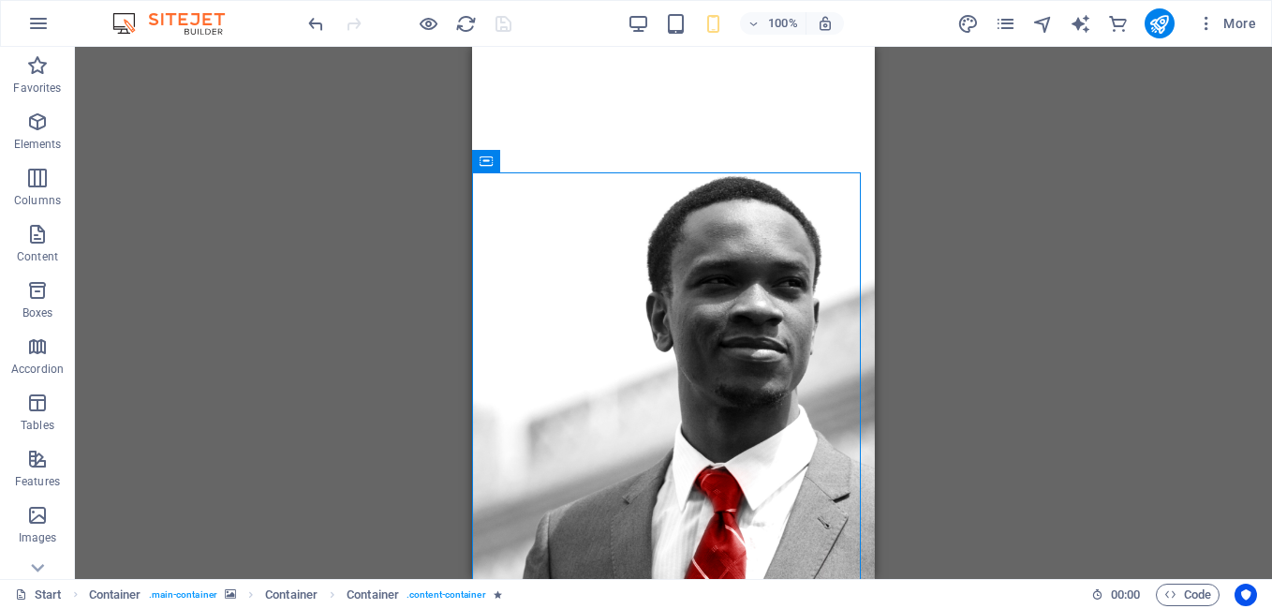
click at [432, 123] on div "Drag here to replace the existing content. Press “Ctrl” if you want to create a…" at bounding box center [673, 313] width 1197 height 532
click at [415, 237] on div "Drag here to replace the existing content. Press “Ctrl” if you want to create a…" at bounding box center [673, 313] width 1197 height 532
